Goal: Information Seeking & Learning: Learn about a topic

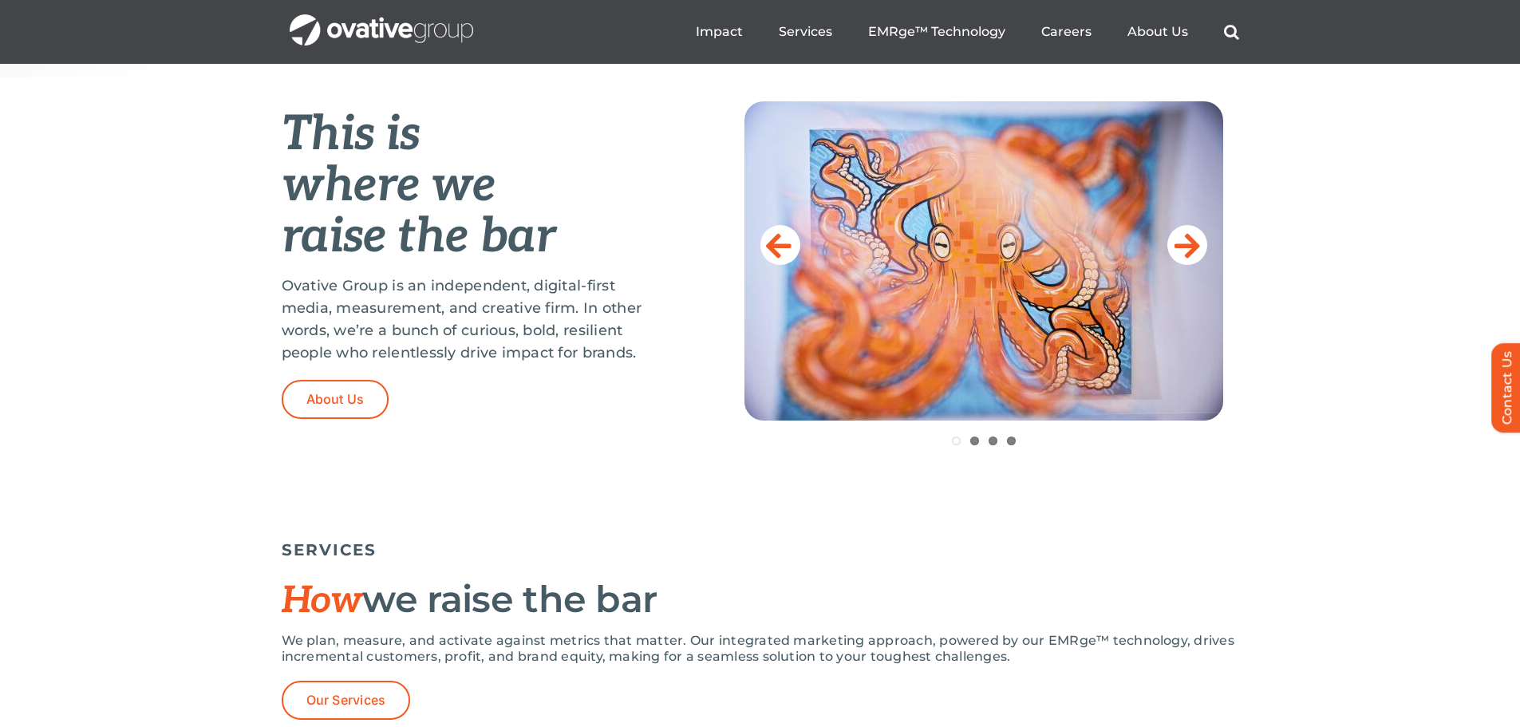
scroll to position [638, 0]
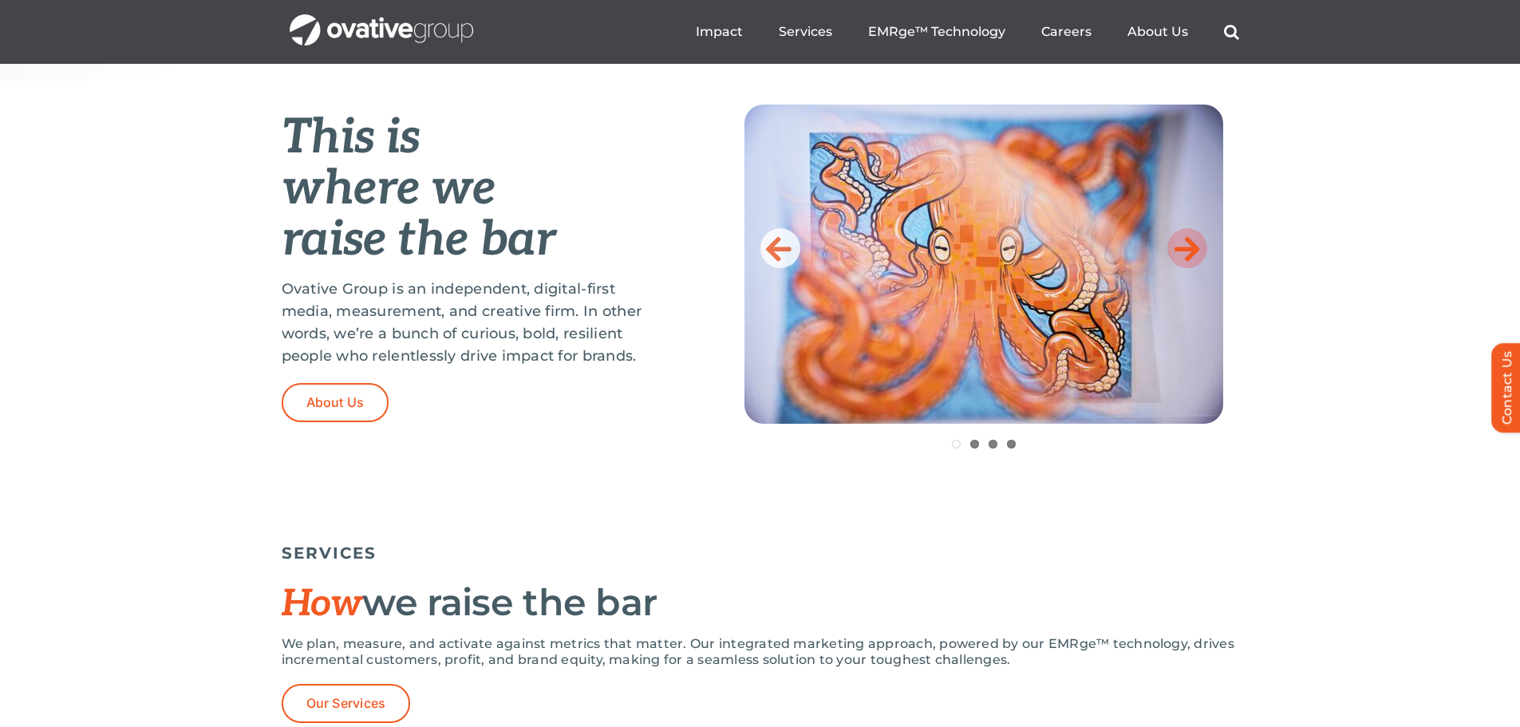
click at [1179, 245] on icon at bounding box center [1188, 248] width 26 height 32
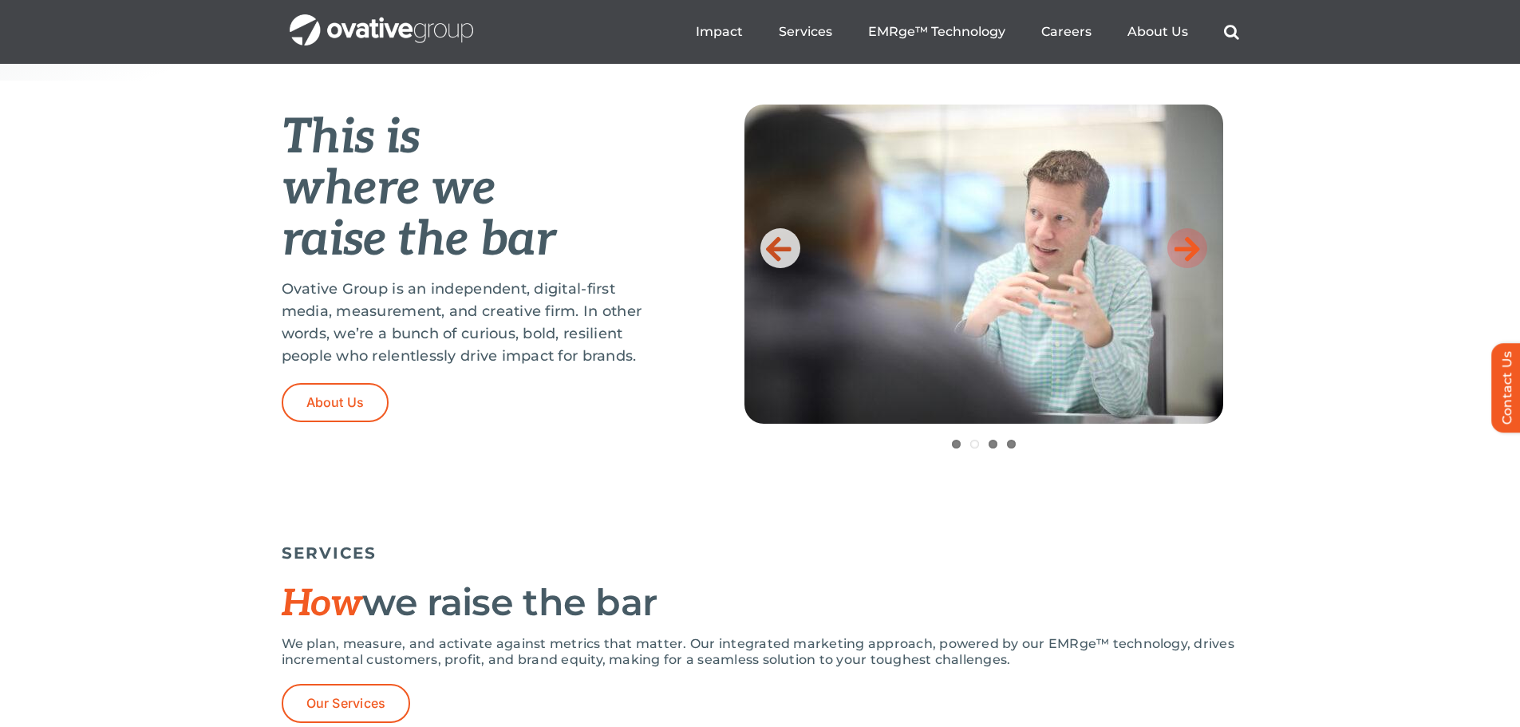
click at [1179, 245] on icon at bounding box center [1188, 248] width 26 height 32
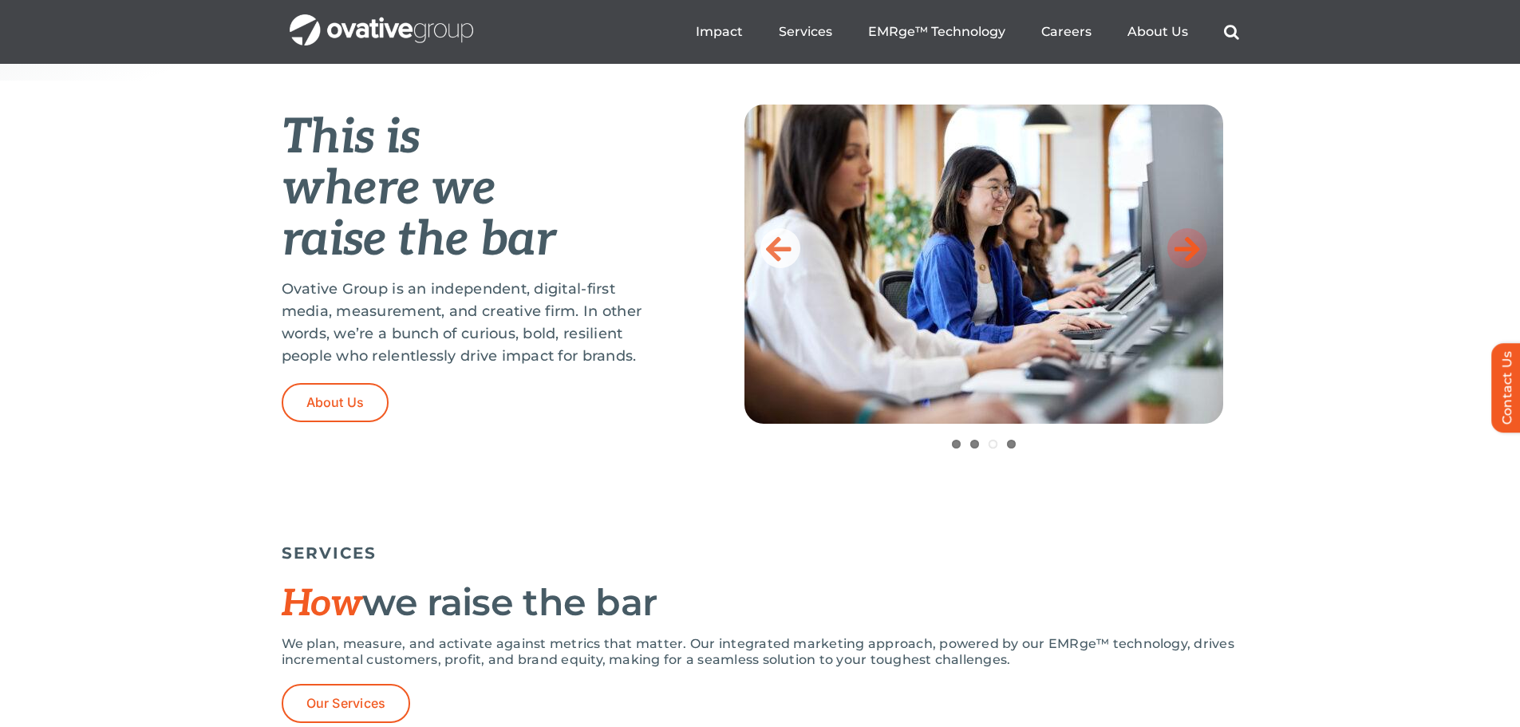
click at [1179, 245] on icon at bounding box center [1188, 248] width 26 height 32
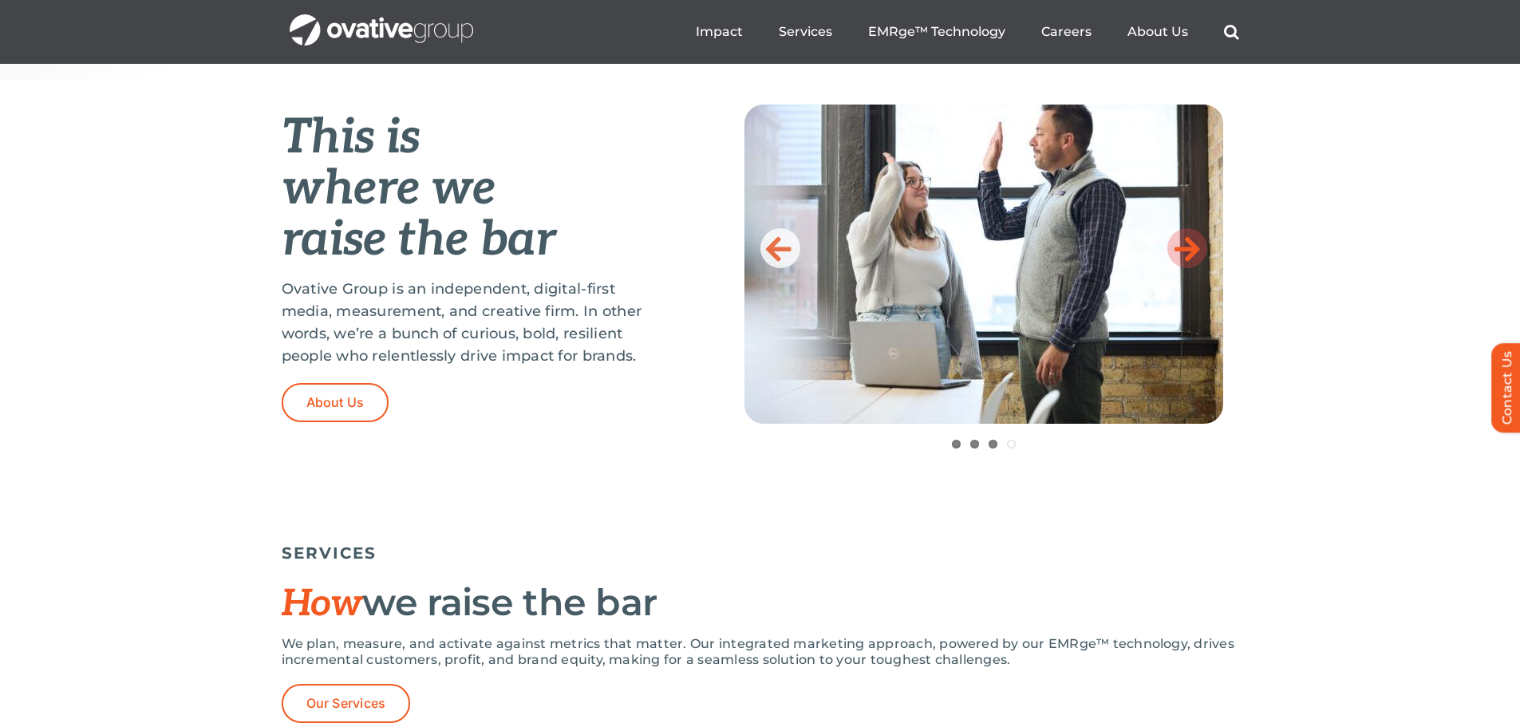
click at [1179, 245] on icon at bounding box center [1188, 248] width 26 height 32
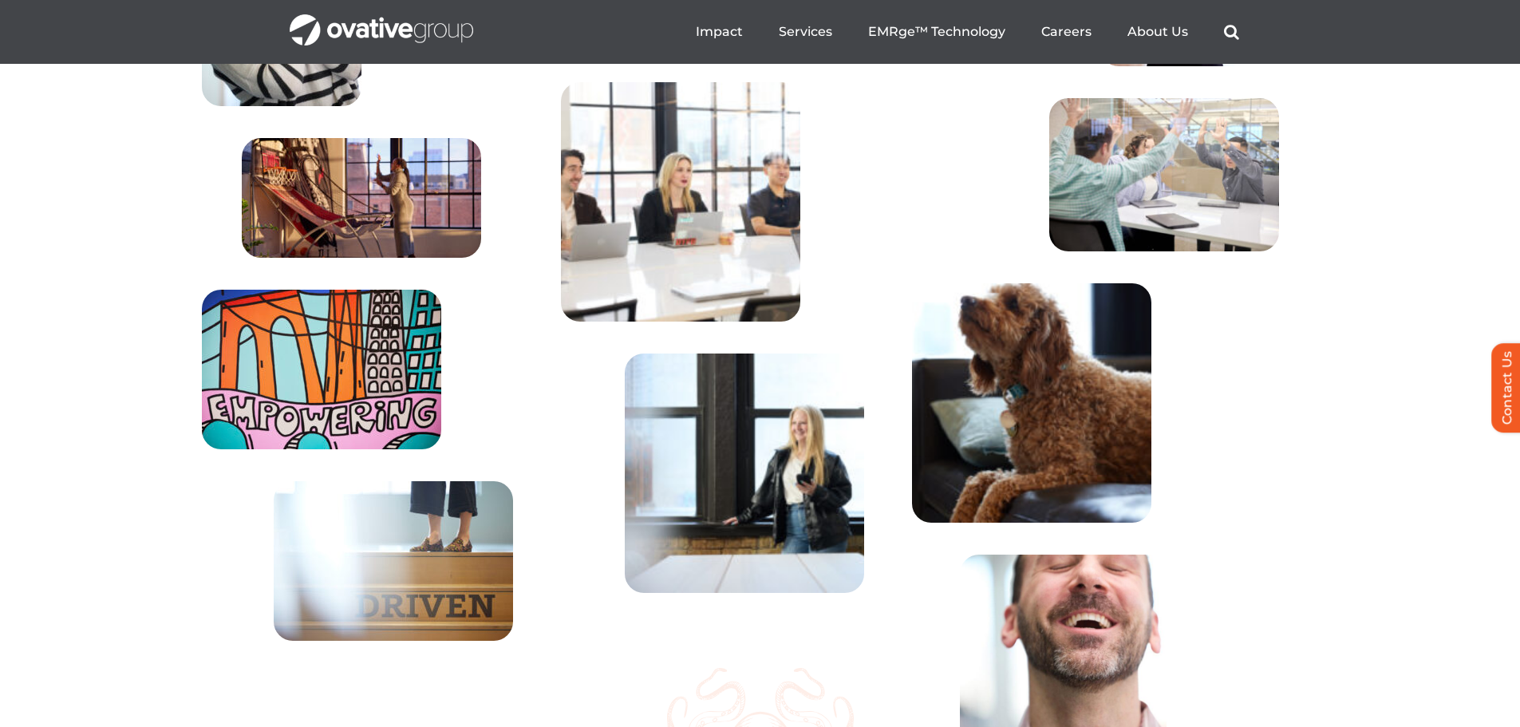
scroll to position [5318, 0]
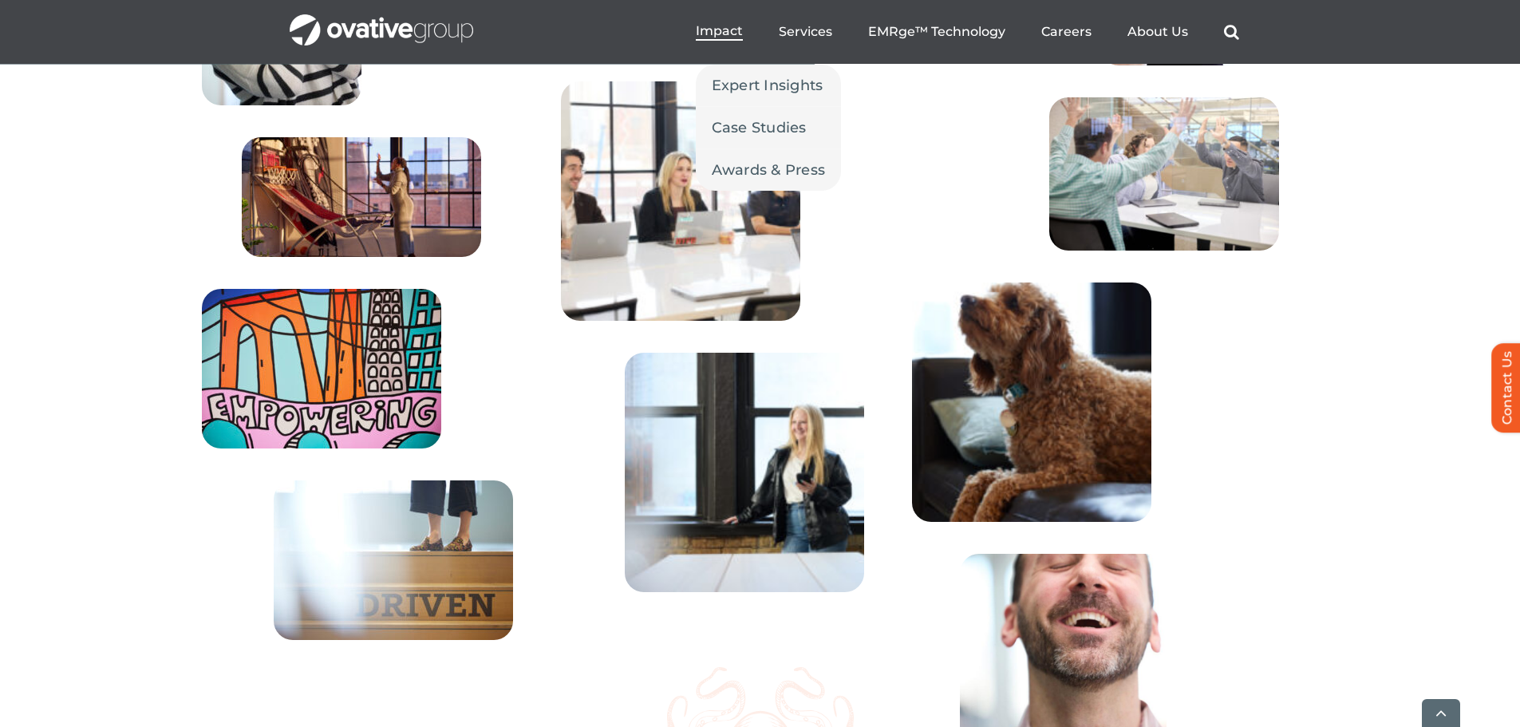
click at [709, 32] on span "Impact" at bounding box center [719, 31] width 47 height 16
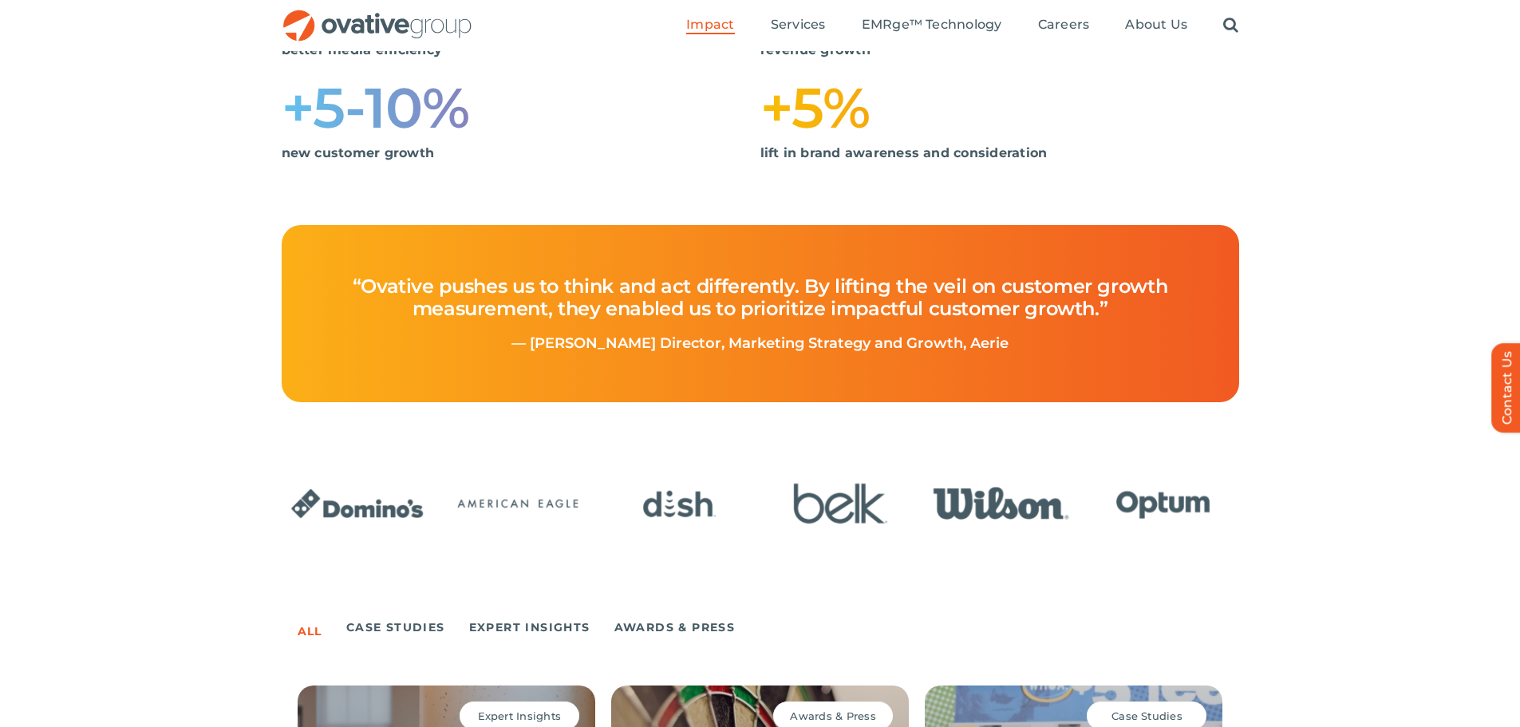
scroll to position [64, 0]
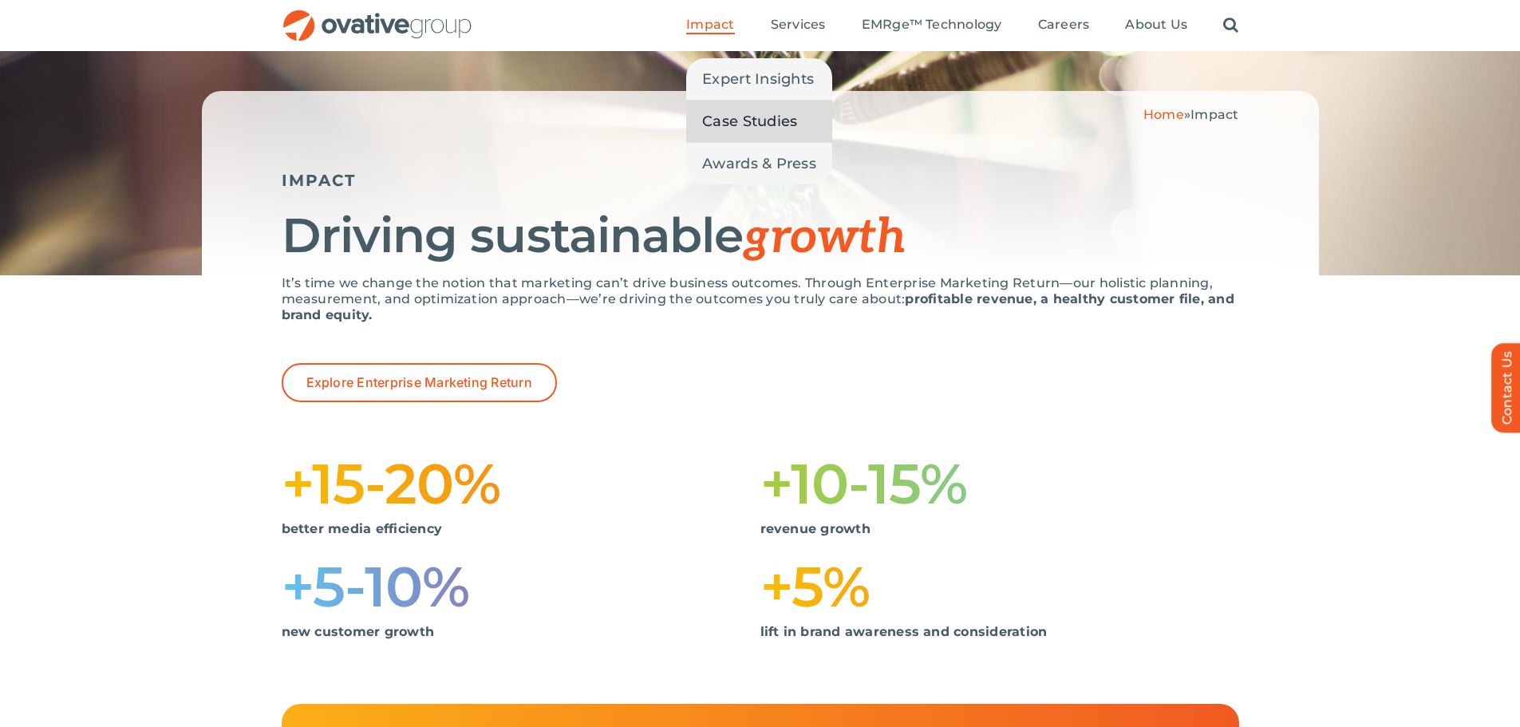
click at [729, 115] on span "Case Studies" at bounding box center [749, 121] width 95 height 22
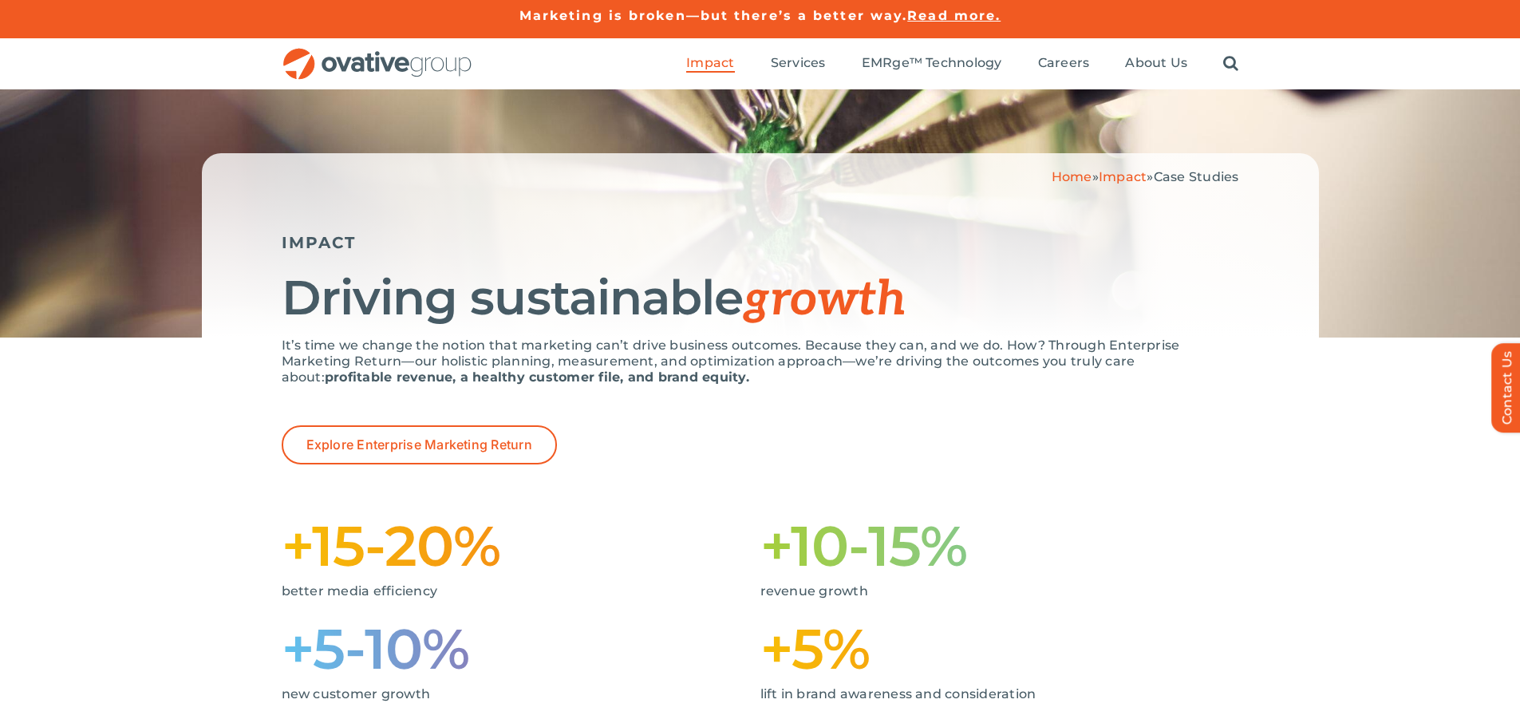
scroll to position [4, 0]
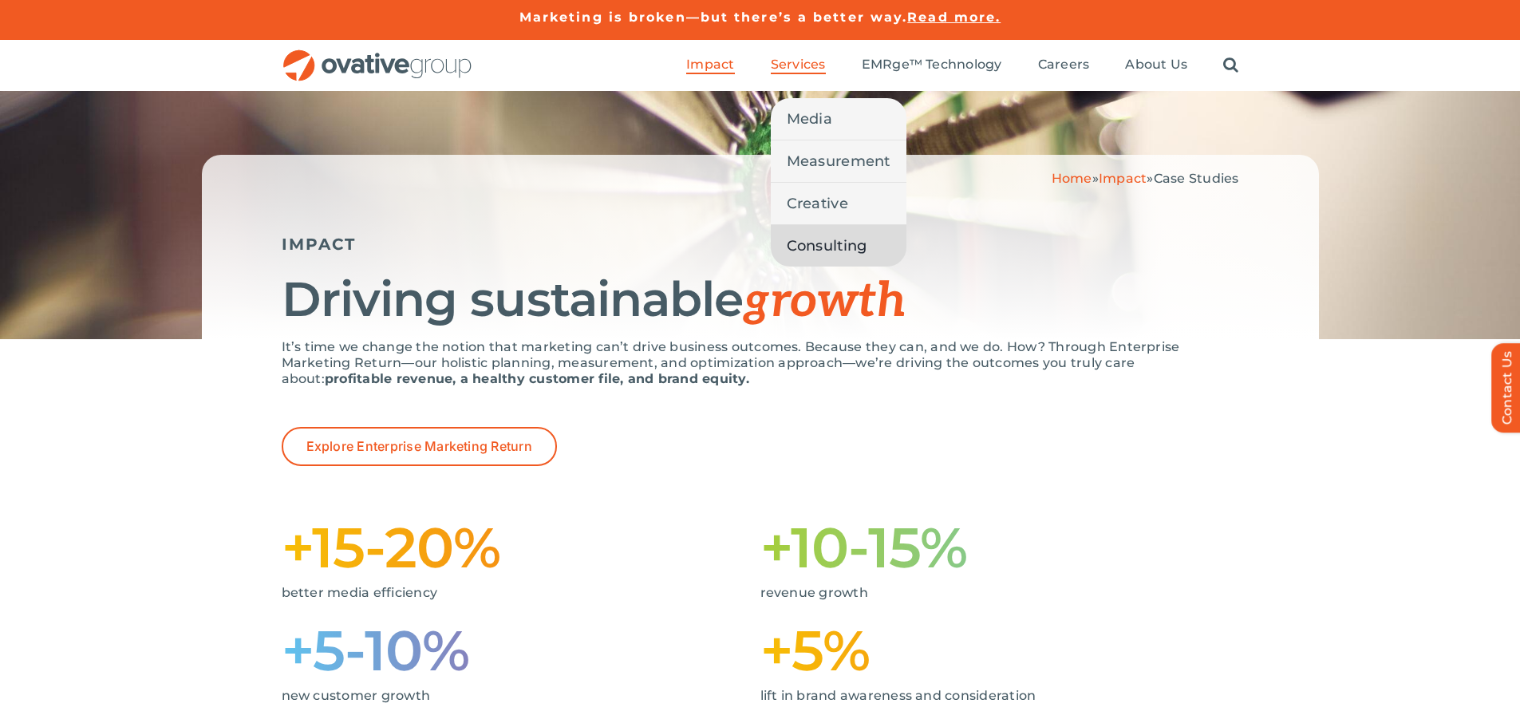
click at [840, 243] on span "Consulting" at bounding box center [827, 246] width 81 height 22
